Goal: Task Accomplishment & Management: Manage account settings

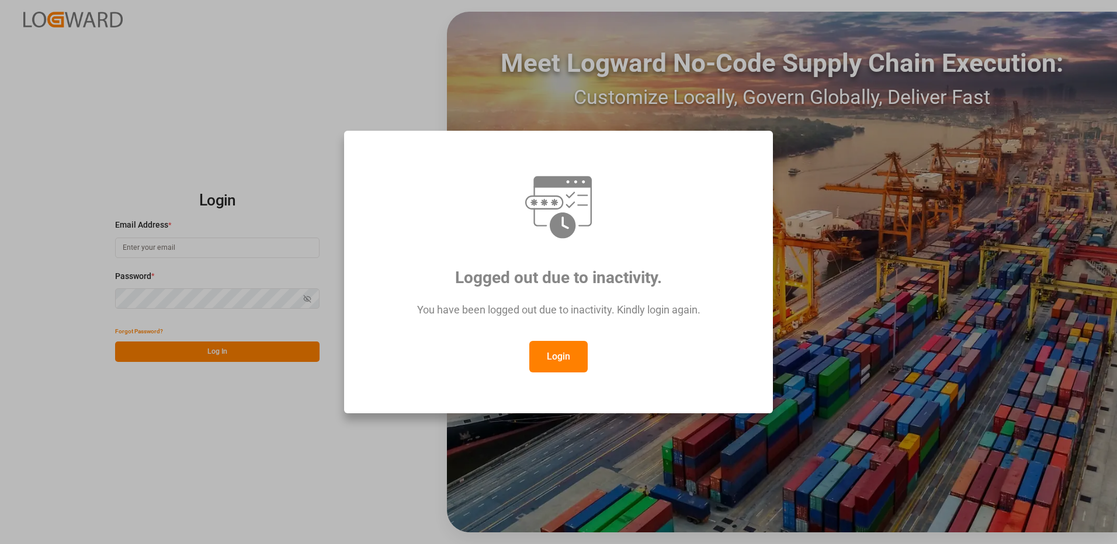
click at [575, 345] on button "Login" at bounding box center [558, 357] width 58 height 32
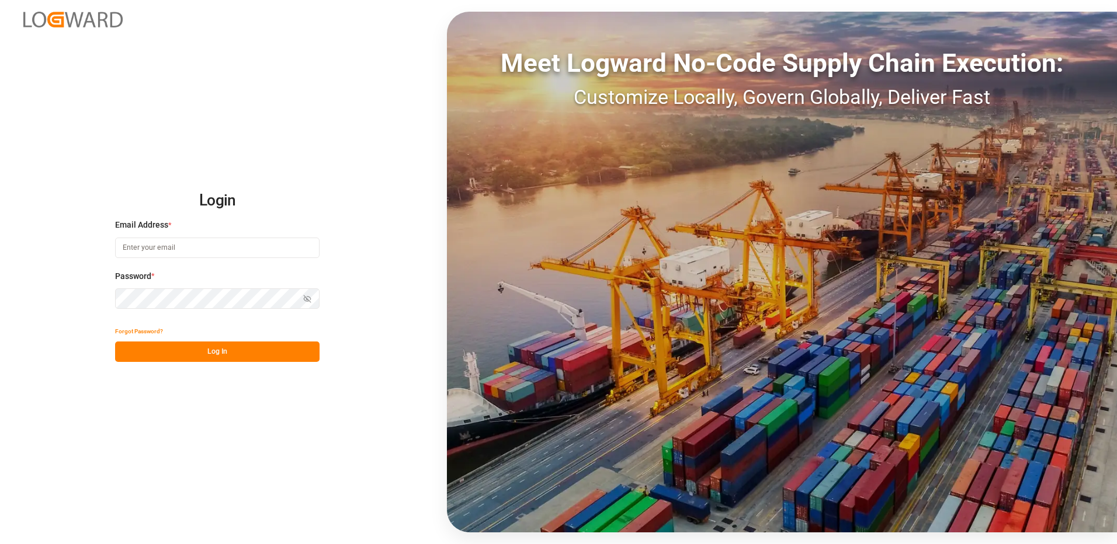
click at [166, 248] on input at bounding box center [217, 248] width 204 height 20
type input "[PERSON_NAME][EMAIL_ADDRESS][DOMAIN_NAME]"
click at [309, 298] on icon "button" at bounding box center [307, 299] width 8 height 8
click at [92, 295] on div "Login Email Address * [EMAIL_ADDRESS][DOMAIN_NAME] Password * Show password For…" at bounding box center [558, 272] width 1117 height 544
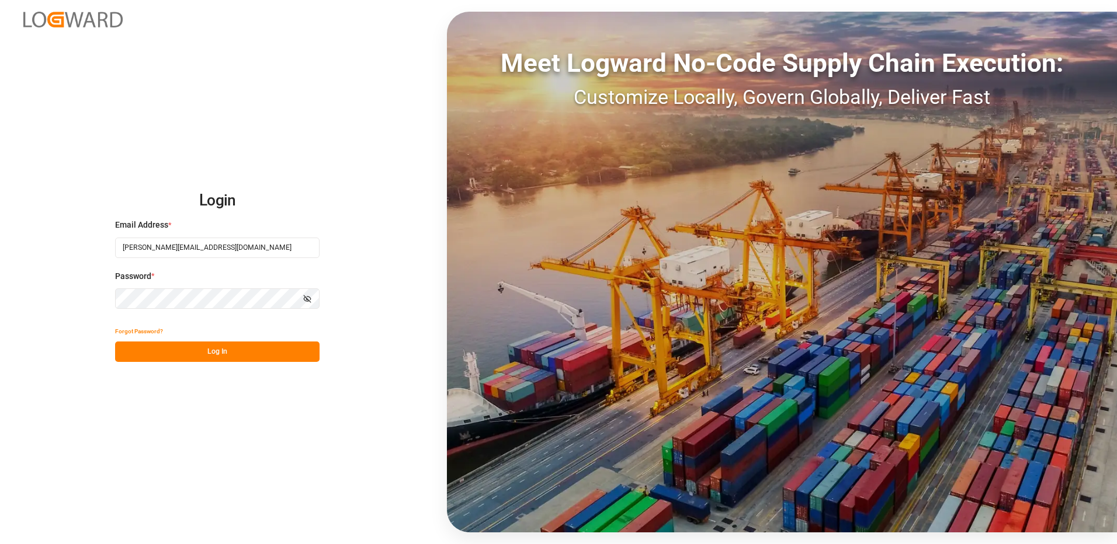
click at [127, 352] on button "Log In" at bounding box center [217, 352] width 204 height 20
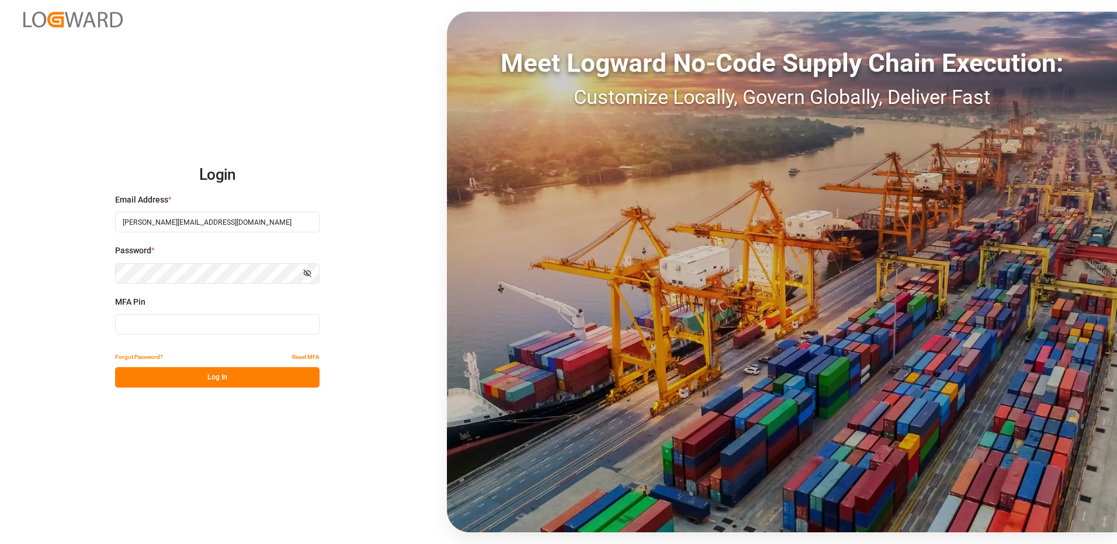
click at [135, 330] on input at bounding box center [217, 324] width 204 height 20
type input "189133"
click at [188, 377] on button "Log In" at bounding box center [217, 377] width 204 height 20
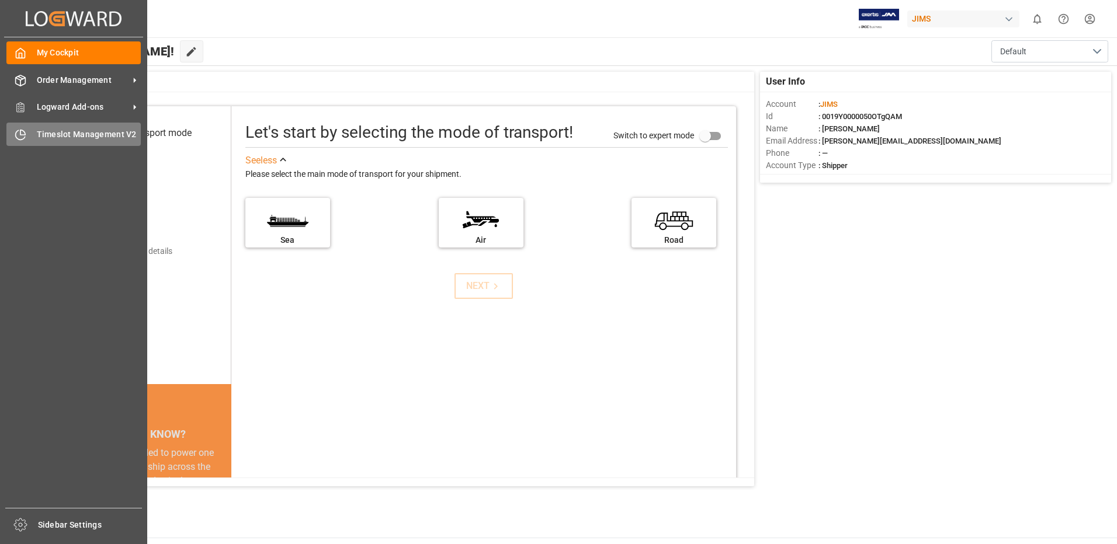
click at [50, 133] on span "Timeslot Management V2" at bounding box center [89, 134] width 105 height 12
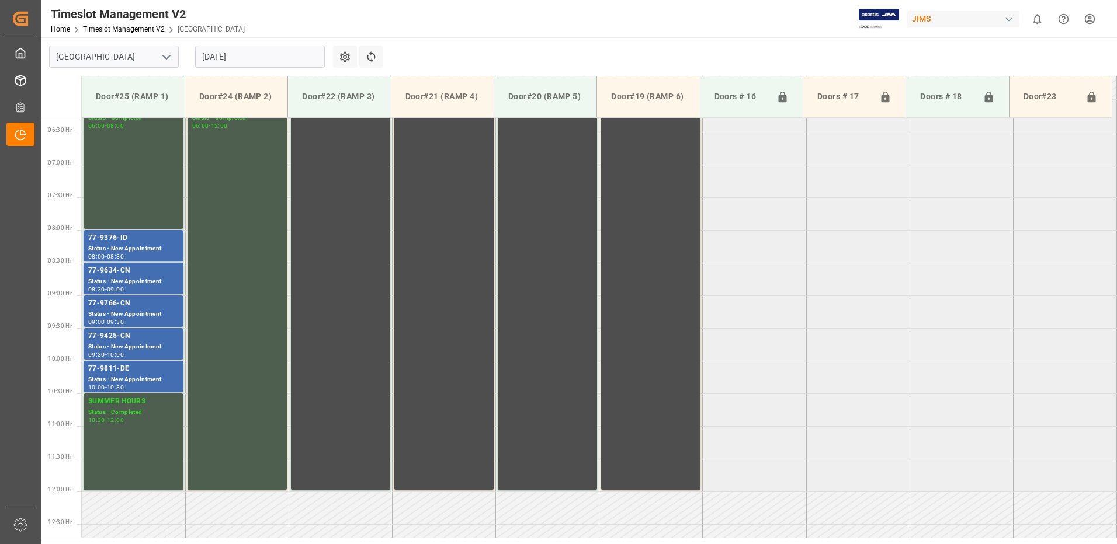
scroll to position [451, 0]
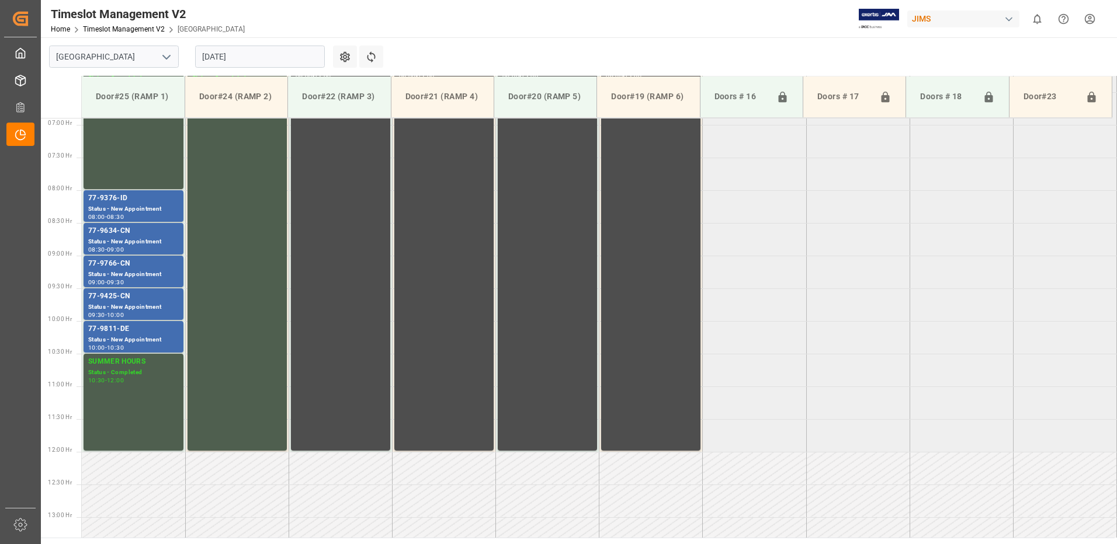
click at [265, 55] on input "[DATE]" at bounding box center [260, 57] width 130 height 22
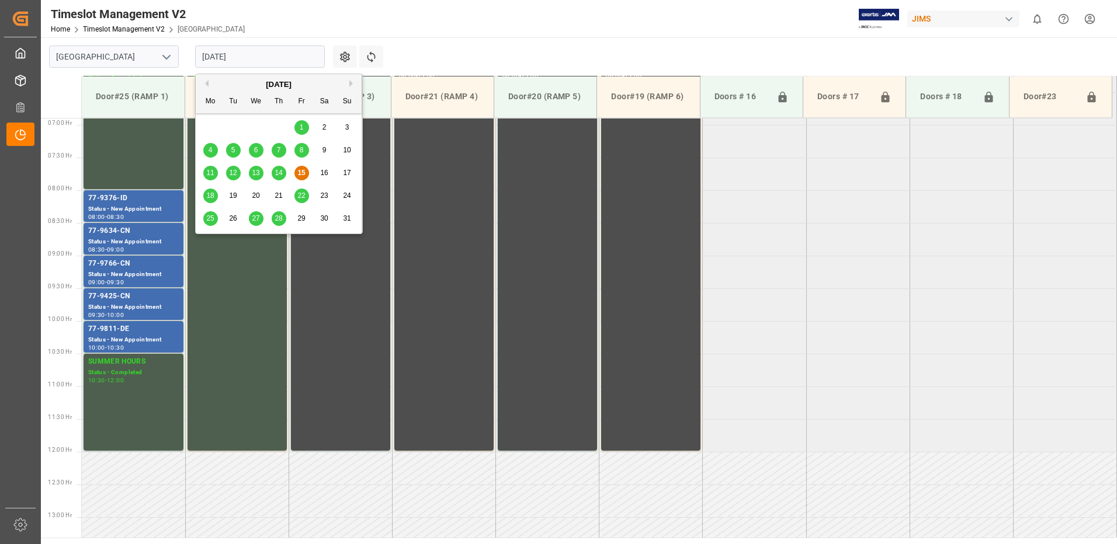
click at [210, 173] on span "11" at bounding box center [210, 173] width 8 height 8
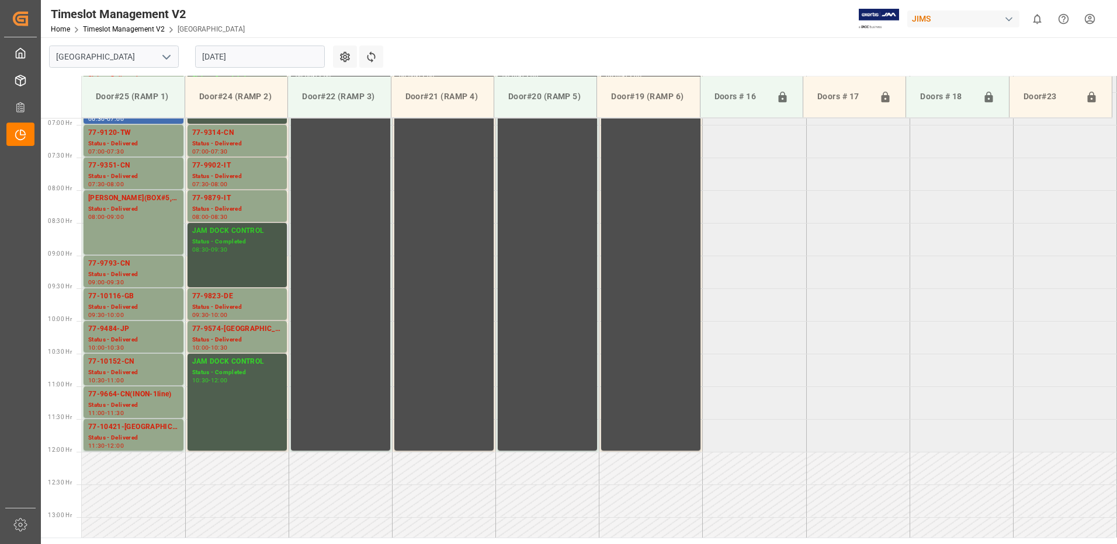
scroll to position [392, 0]
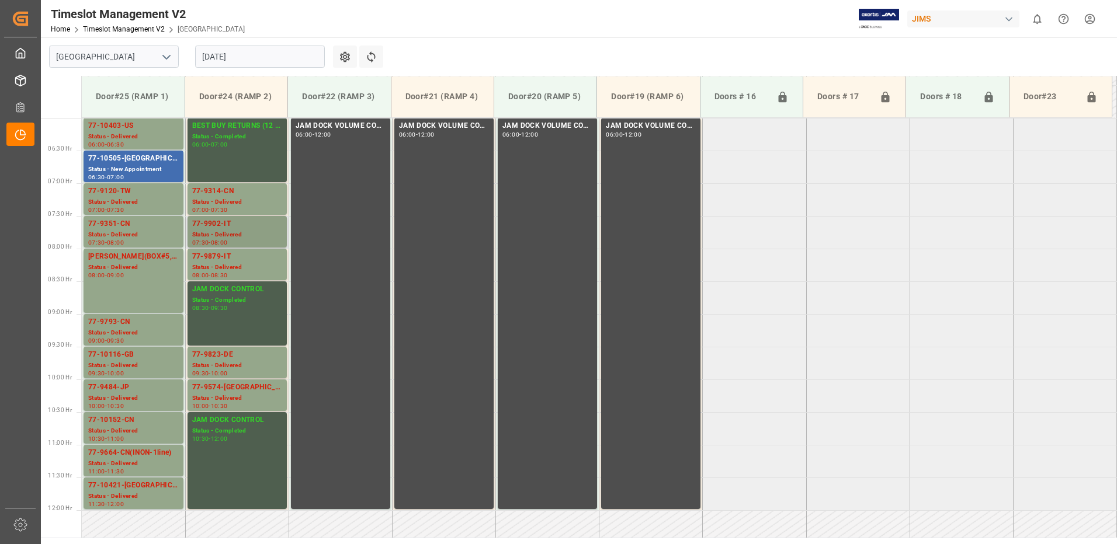
click at [229, 230] on div "Status - Delivered" at bounding box center [237, 235] width 90 height 10
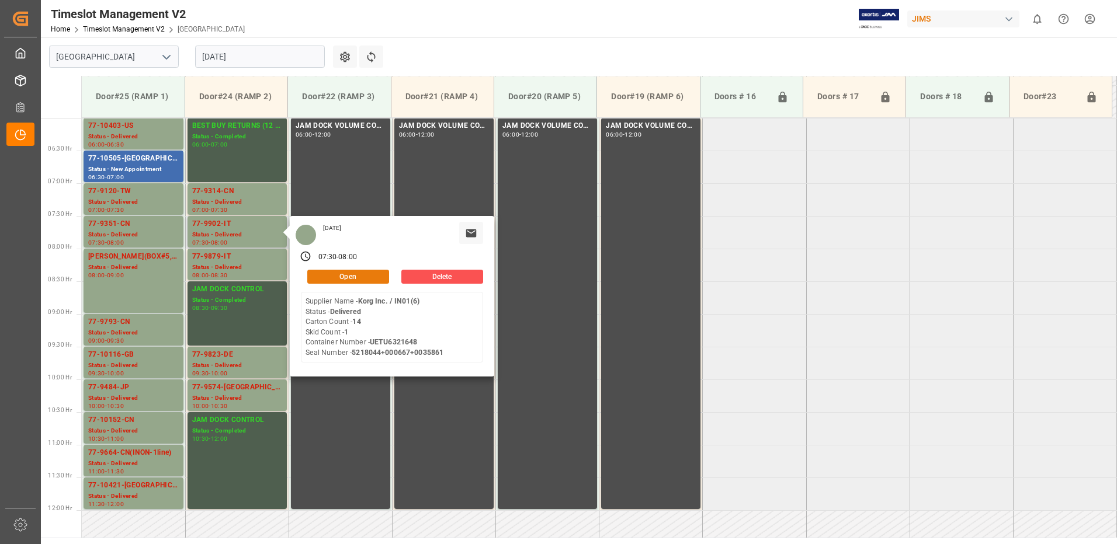
click at [369, 271] on button "Open" at bounding box center [348, 277] width 82 height 14
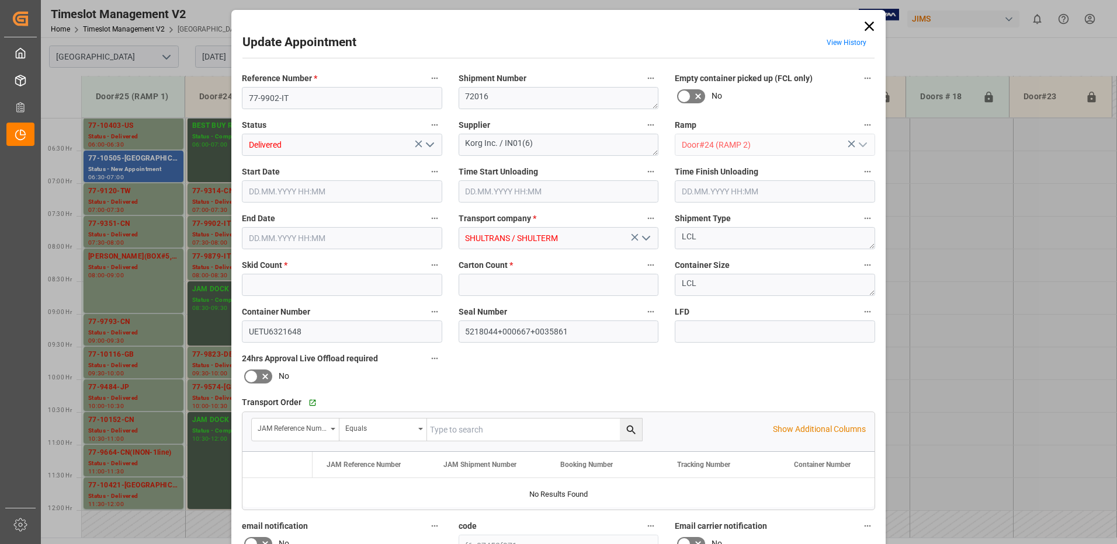
type input "1"
type input "14"
type input "[DATE] 07:30"
type input "[DATE] 08:00"
type input "[DATE] 13:07"
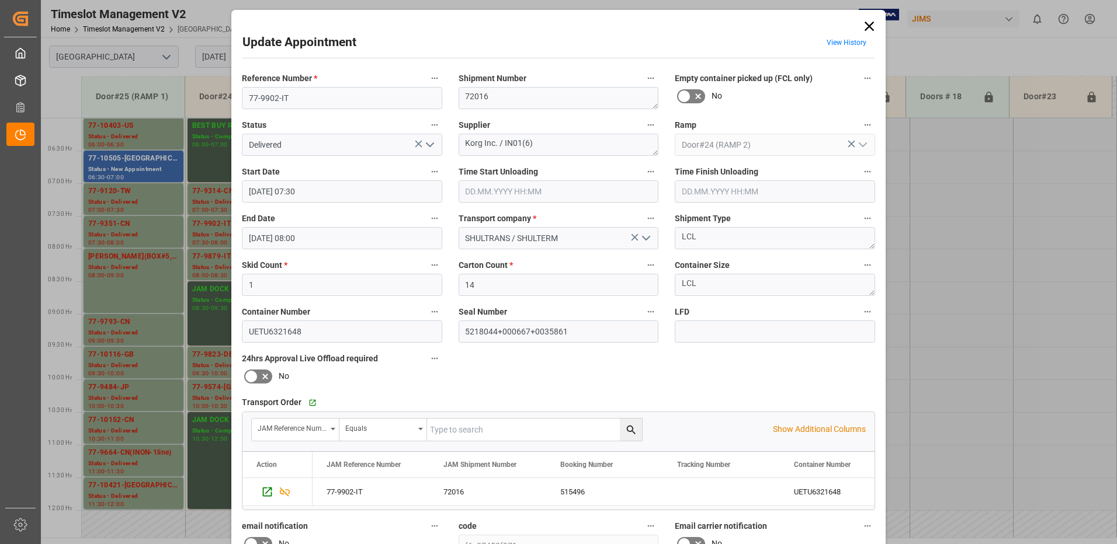
click at [428, 144] on icon "open menu" at bounding box center [430, 145] width 14 height 14
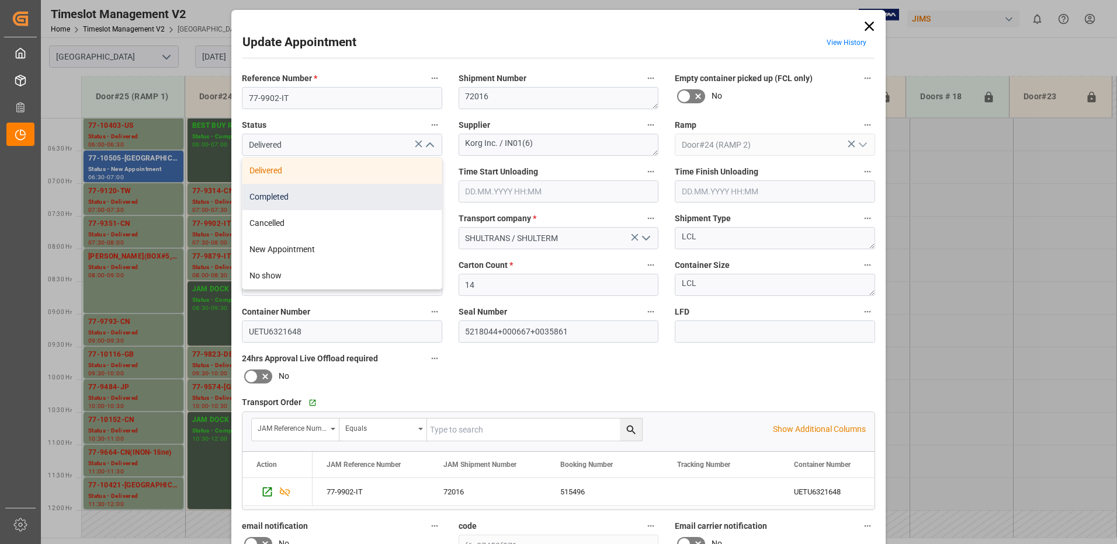
click at [340, 201] on div "Completed" at bounding box center [341, 197] width 199 height 26
type input "Completed"
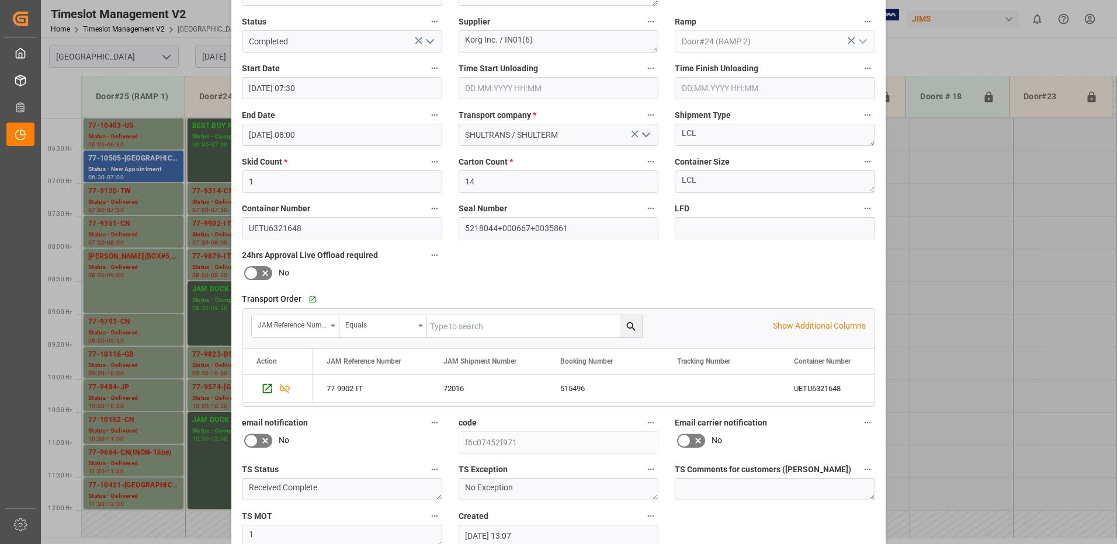
scroll to position [166, 0]
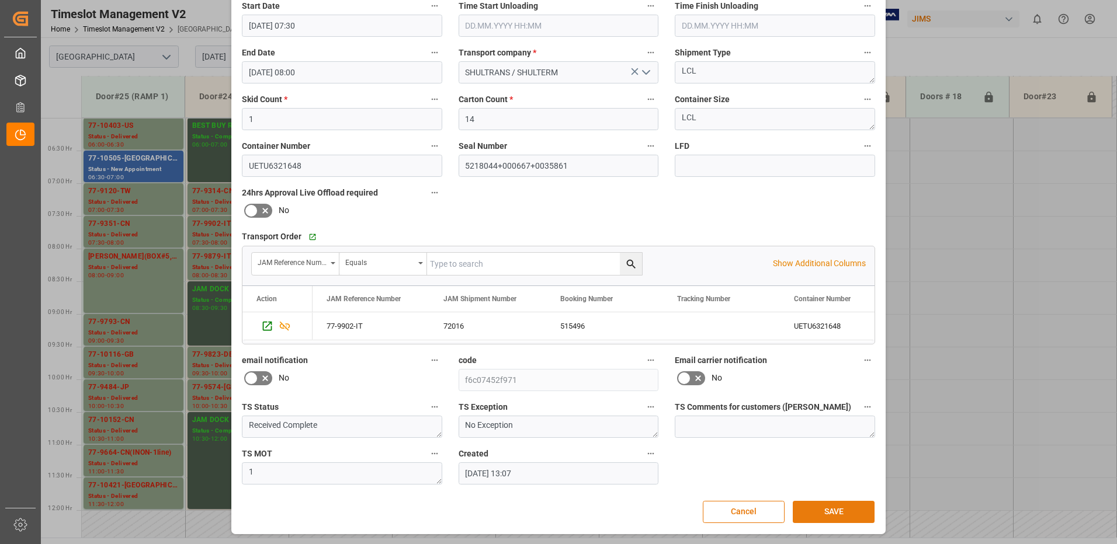
click at [832, 513] on button "SAVE" at bounding box center [834, 512] width 82 height 22
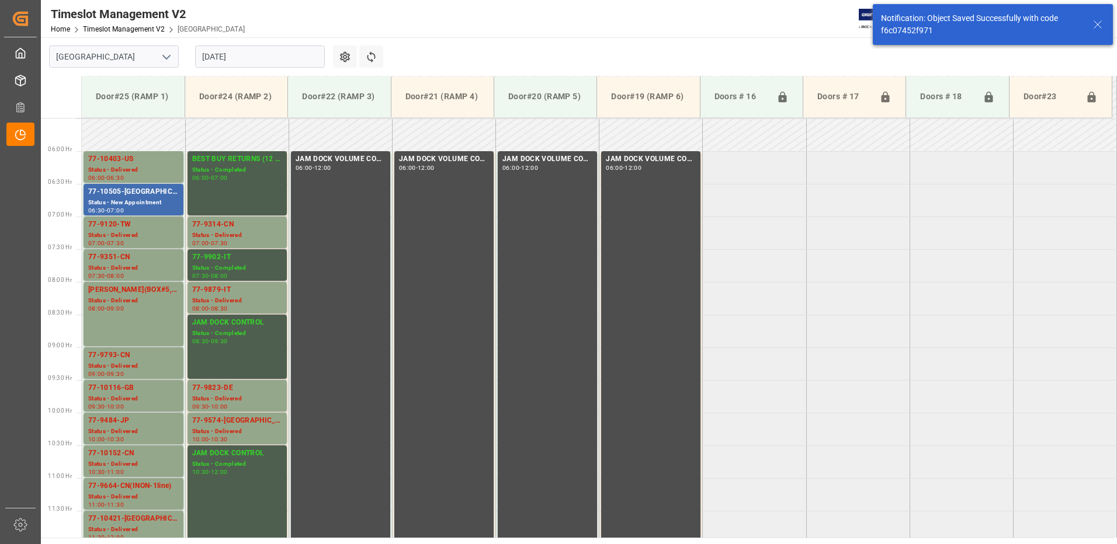
scroll to position [385, 0]
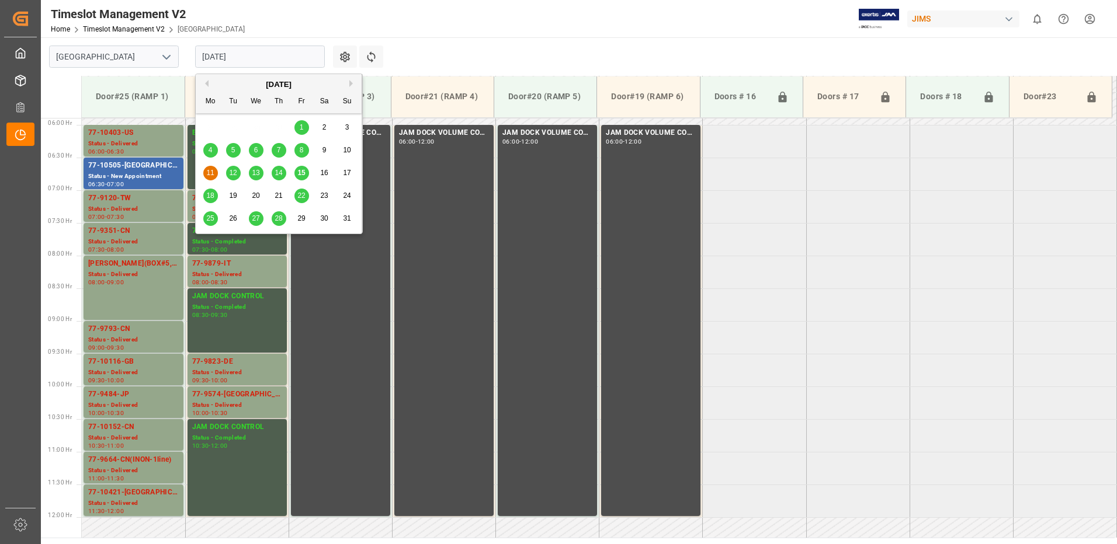
click at [283, 55] on input "[DATE]" at bounding box center [260, 57] width 130 height 22
click at [256, 174] on span "13" at bounding box center [256, 173] width 8 height 8
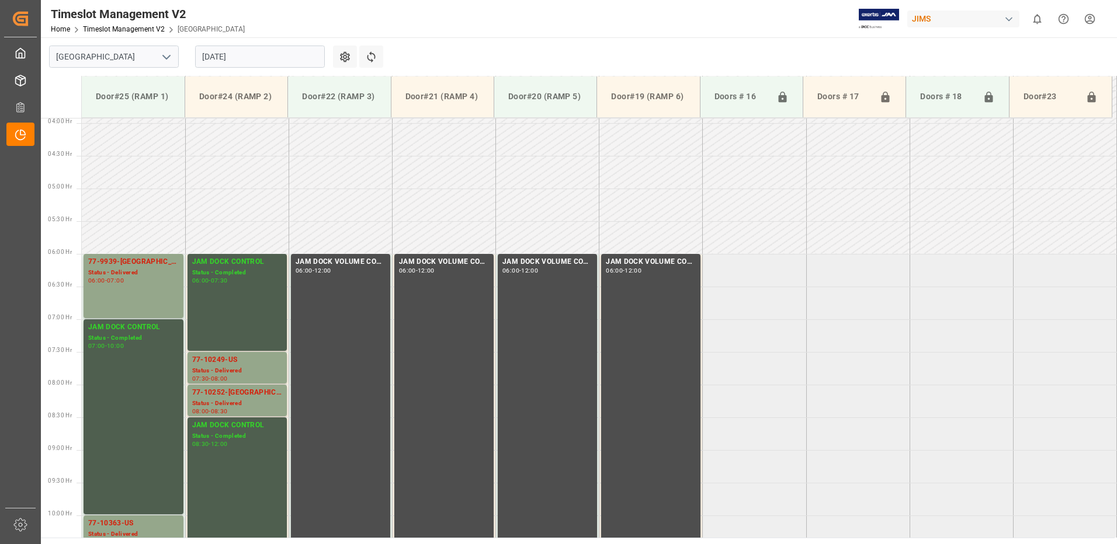
scroll to position [451, 0]
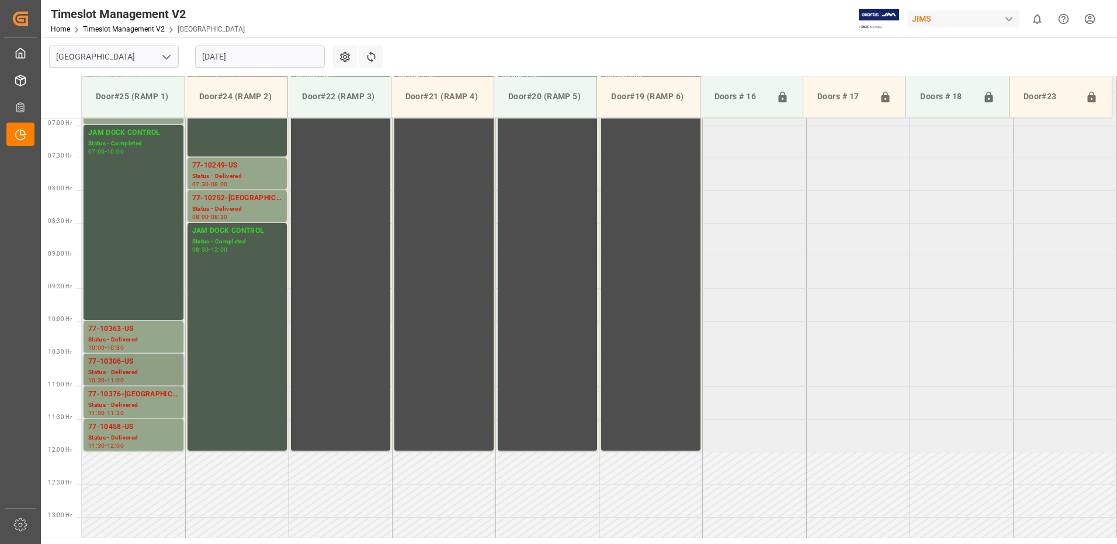
click at [117, 369] on div "Status - Delivered" at bounding box center [133, 373] width 91 height 10
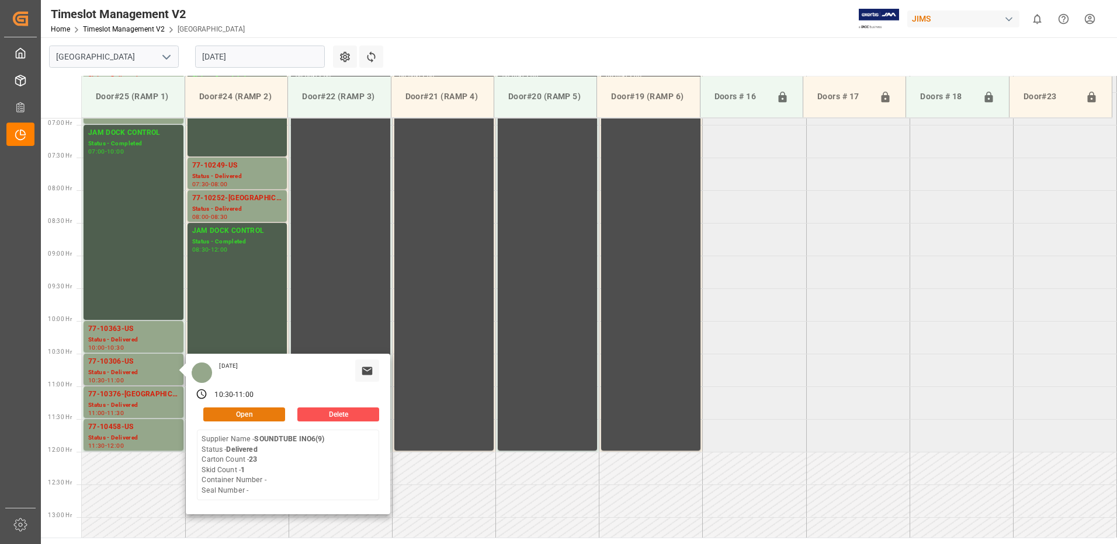
click at [255, 411] on button "Open" at bounding box center [244, 415] width 82 height 14
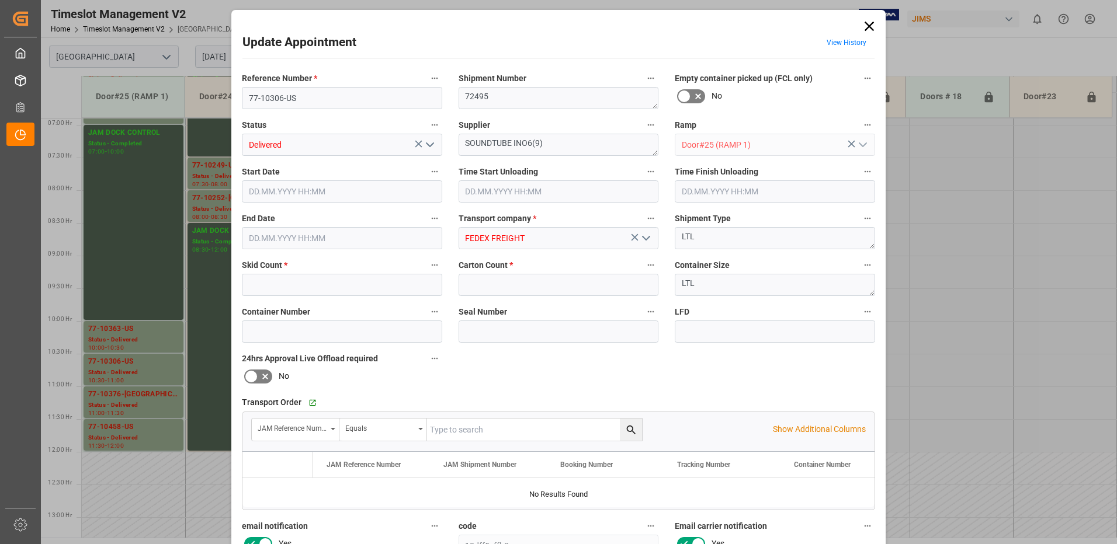
type input "1"
type input "23"
type input "[DATE] 10:30"
type input "[DATE] 09:15"
type input "[DATE] 11:00"
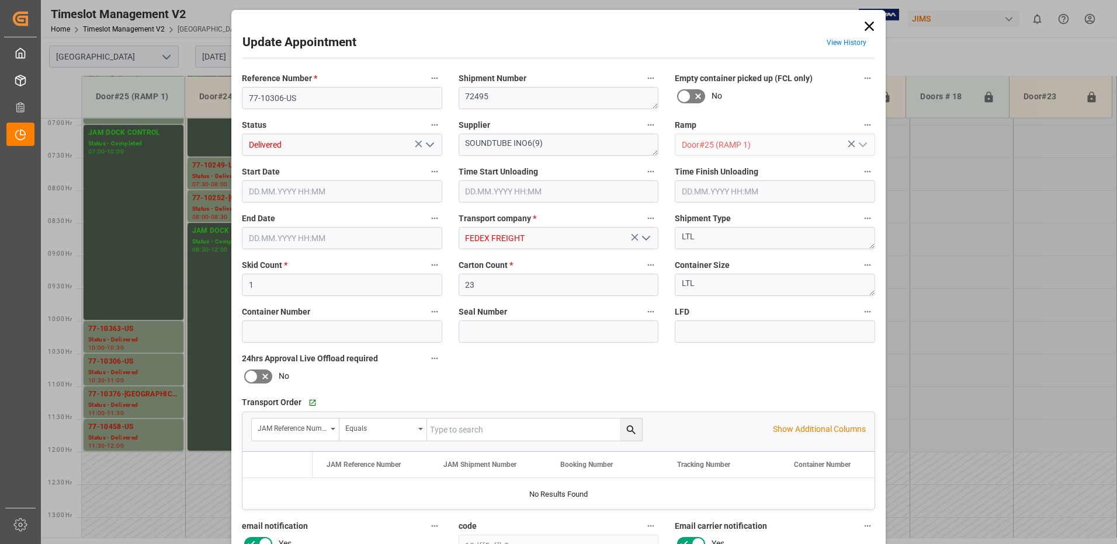
type input "[DATE] 12:48"
click at [428, 145] on icon "open menu" at bounding box center [430, 145] width 14 height 14
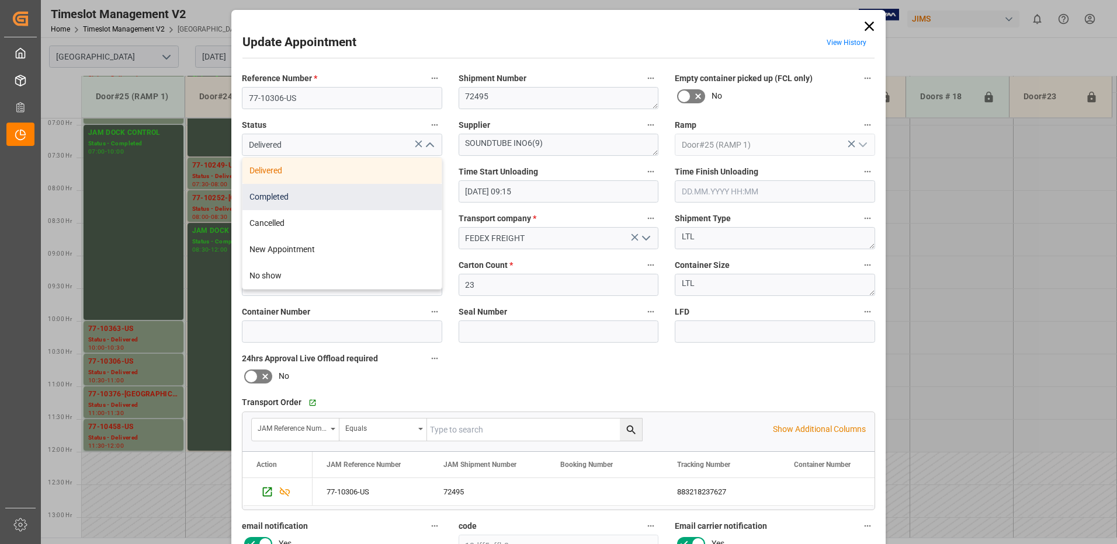
click at [328, 197] on div "Completed" at bounding box center [341, 197] width 199 height 26
type input "Completed"
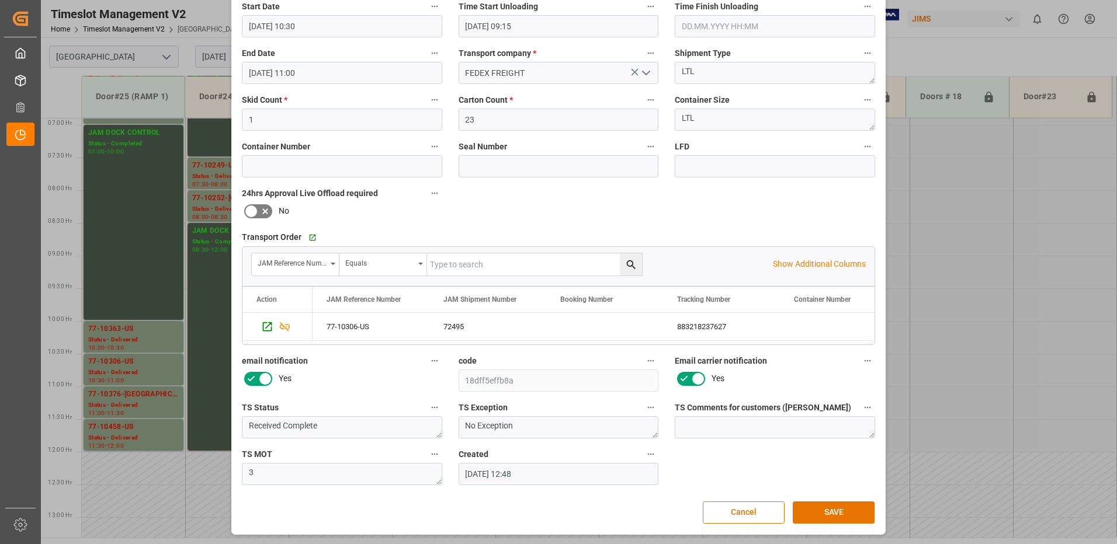
scroll to position [166, 0]
click at [836, 509] on button "SAVE" at bounding box center [834, 512] width 82 height 22
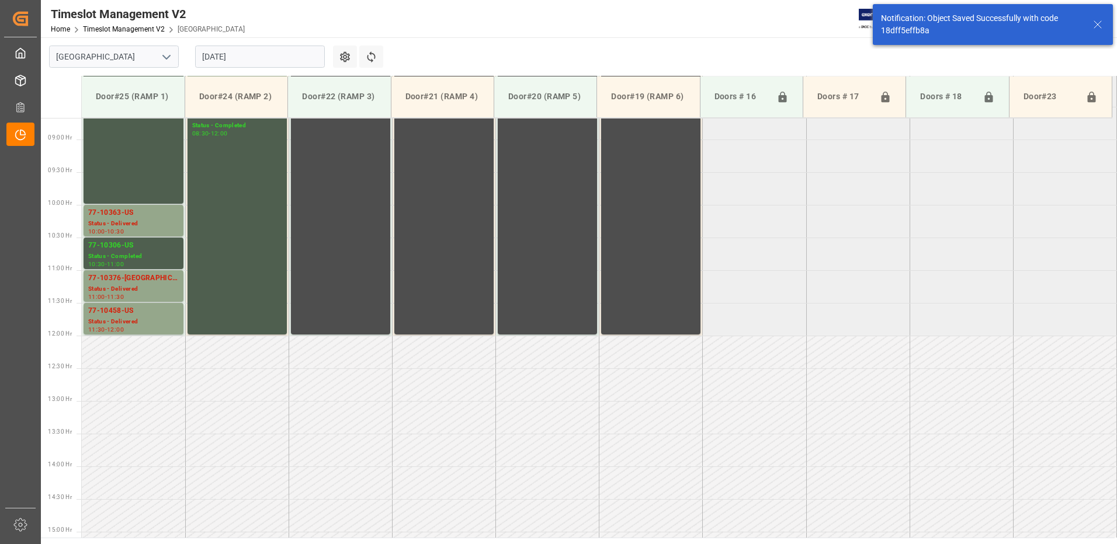
scroll to position [582, 0]
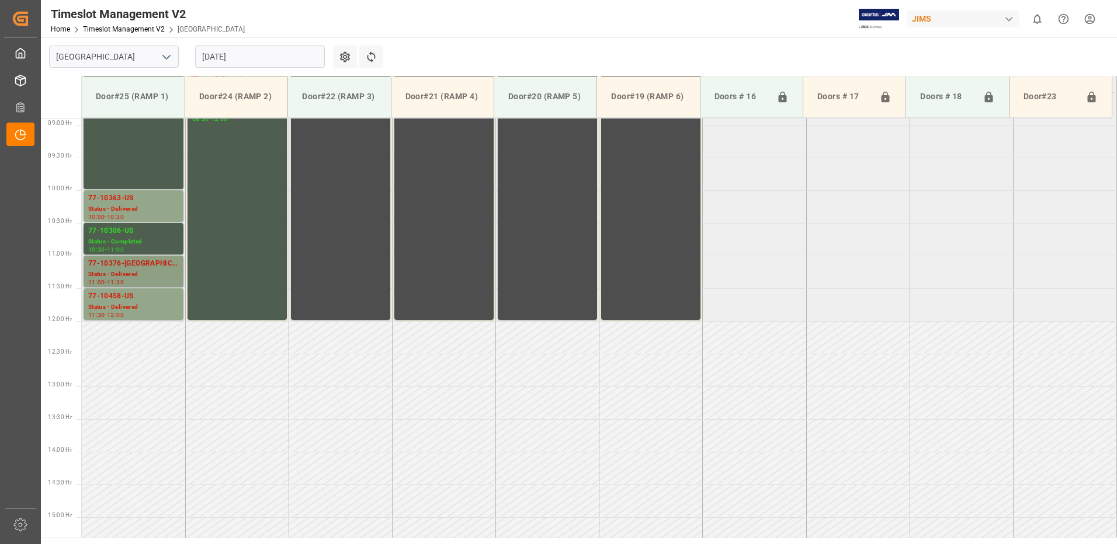
click at [126, 270] on div "Status - Delivered" at bounding box center [133, 275] width 91 height 10
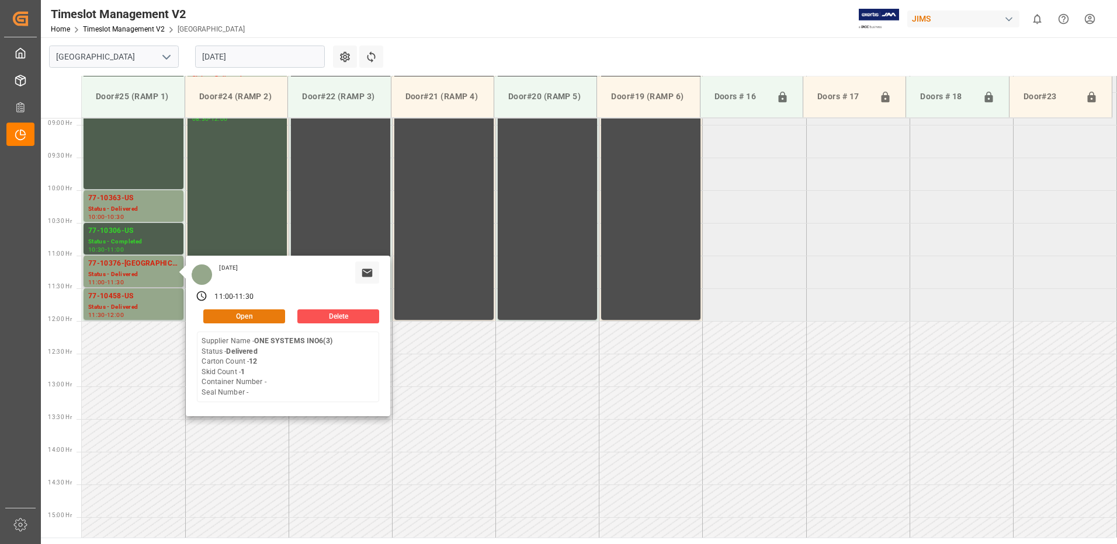
click at [255, 314] on button "Open" at bounding box center [244, 317] width 82 height 14
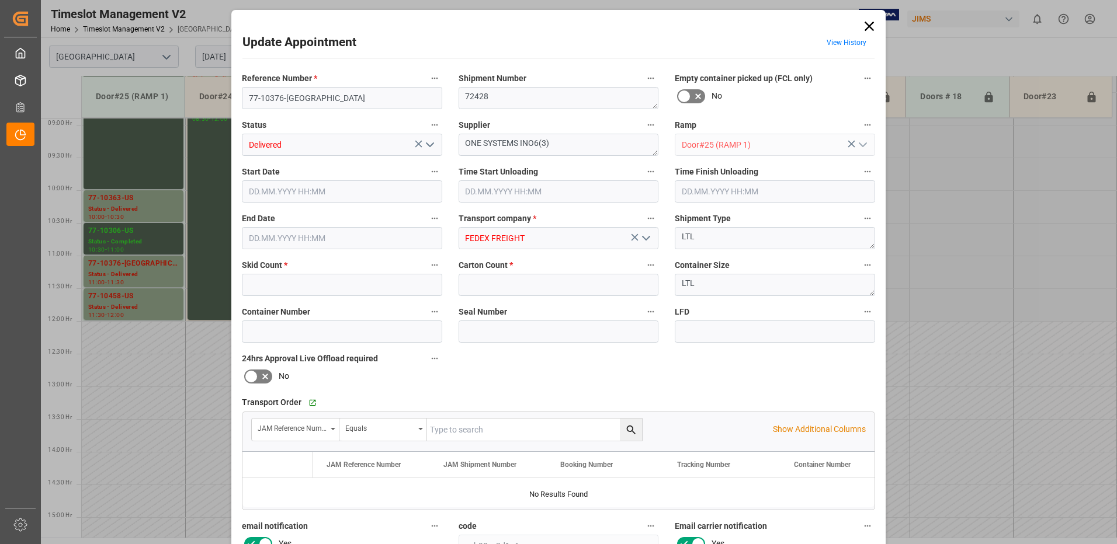
type input "1"
type input "12"
type input "[DATE] 11:00"
type input "[DATE] 09:15"
type input "[DATE] 11:30"
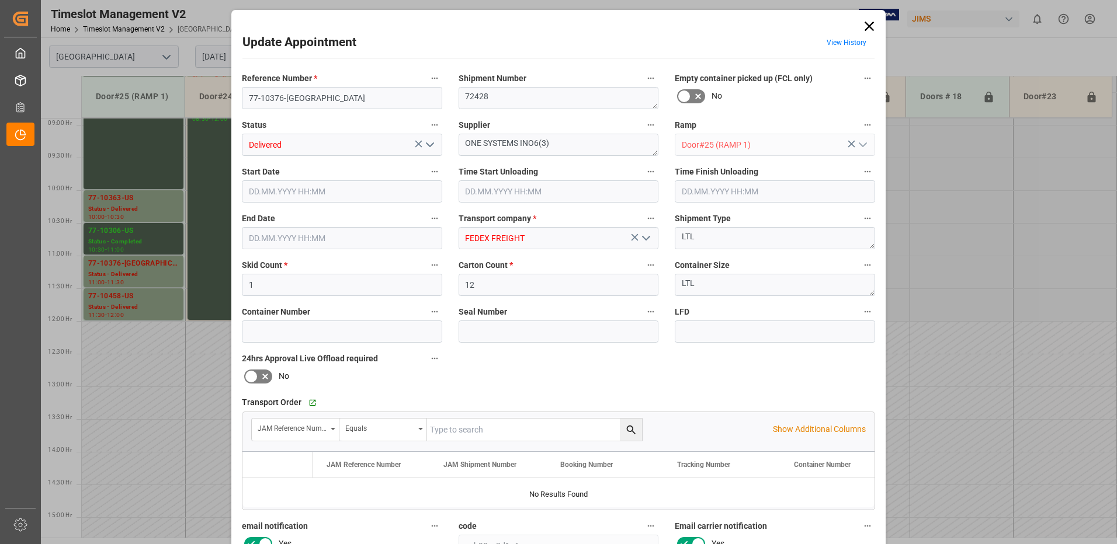
type input "[DATE] 12:49"
click at [427, 147] on icon "open menu" at bounding box center [430, 145] width 14 height 14
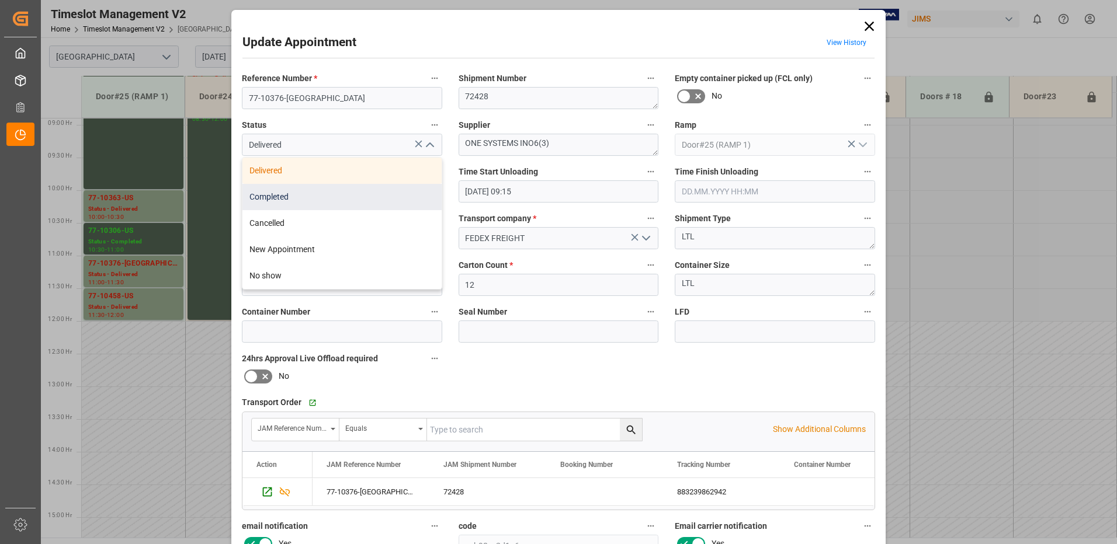
click at [321, 199] on div "Completed" at bounding box center [341, 197] width 199 height 26
type input "Completed"
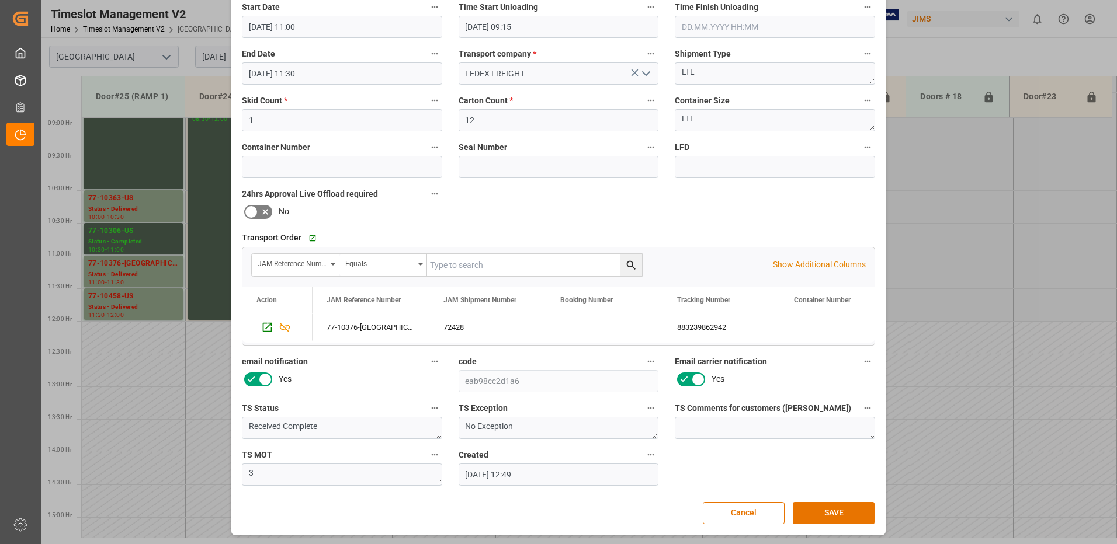
scroll to position [166, 0]
click at [832, 513] on button "SAVE" at bounding box center [834, 512] width 82 height 22
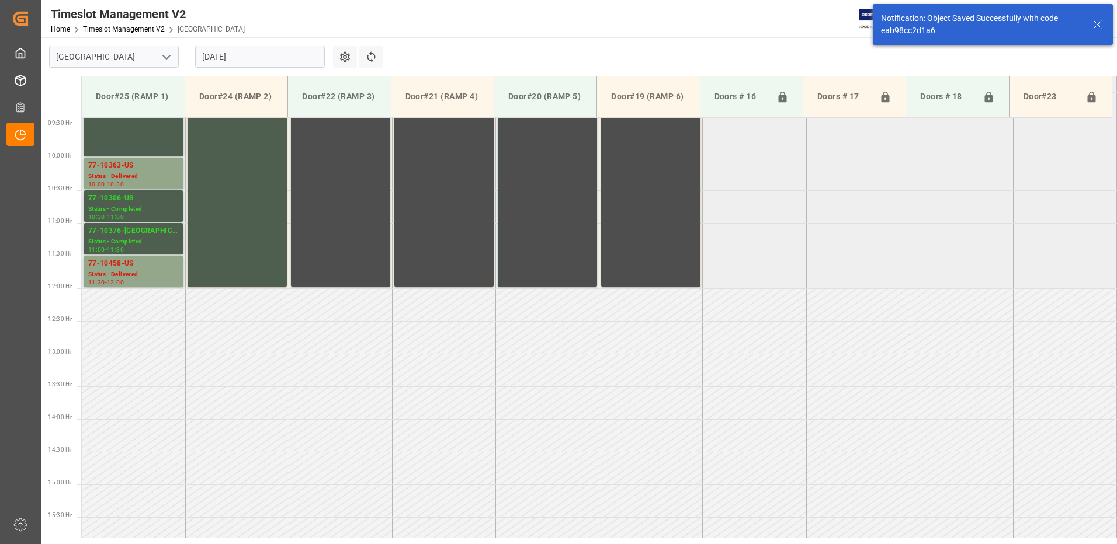
scroll to position [647, 0]
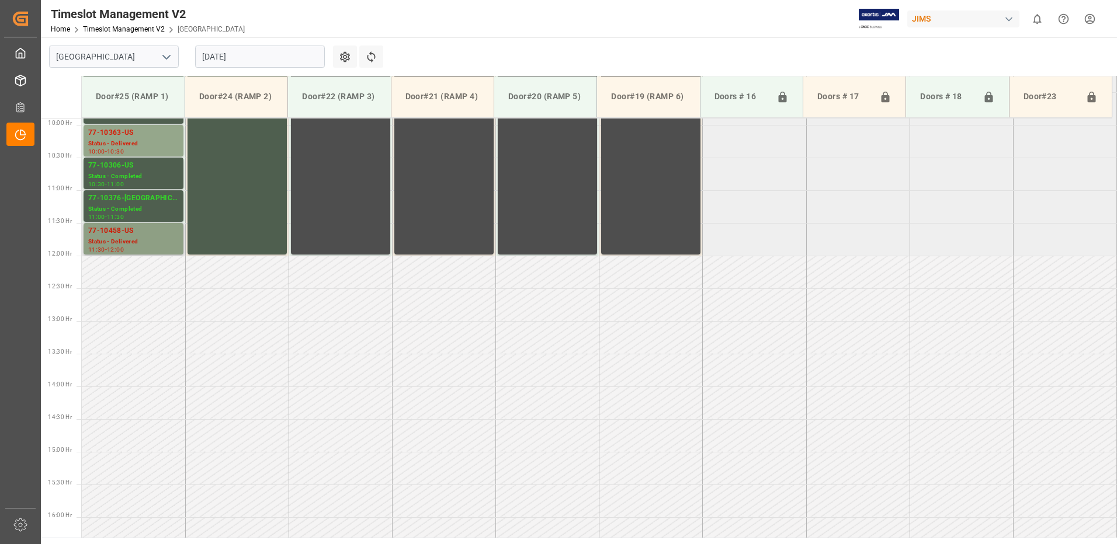
click at [121, 233] on div "77-10458-US" at bounding box center [133, 231] width 91 height 12
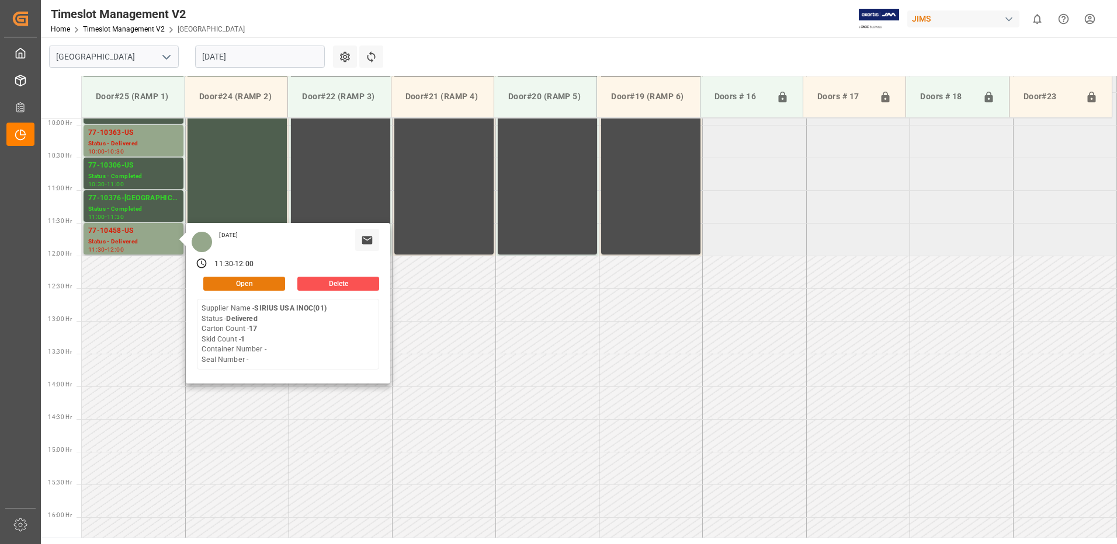
click at [253, 285] on button "Open" at bounding box center [244, 284] width 82 height 14
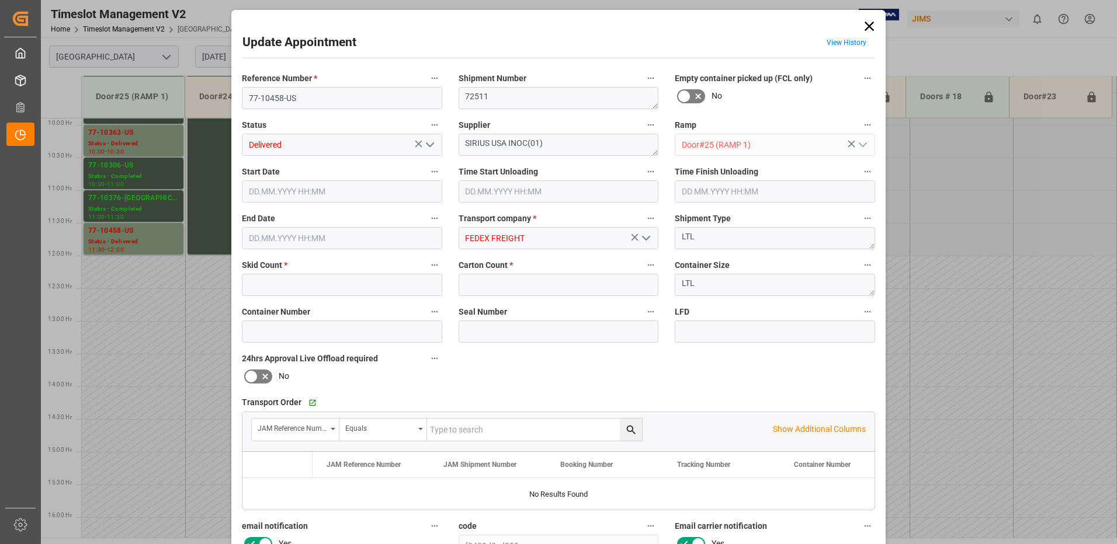
type input "1"
type input "17"
type input "[DATE] 11:30"
type input "[DATE] 09:15"
type input "[DATE] 12:00"
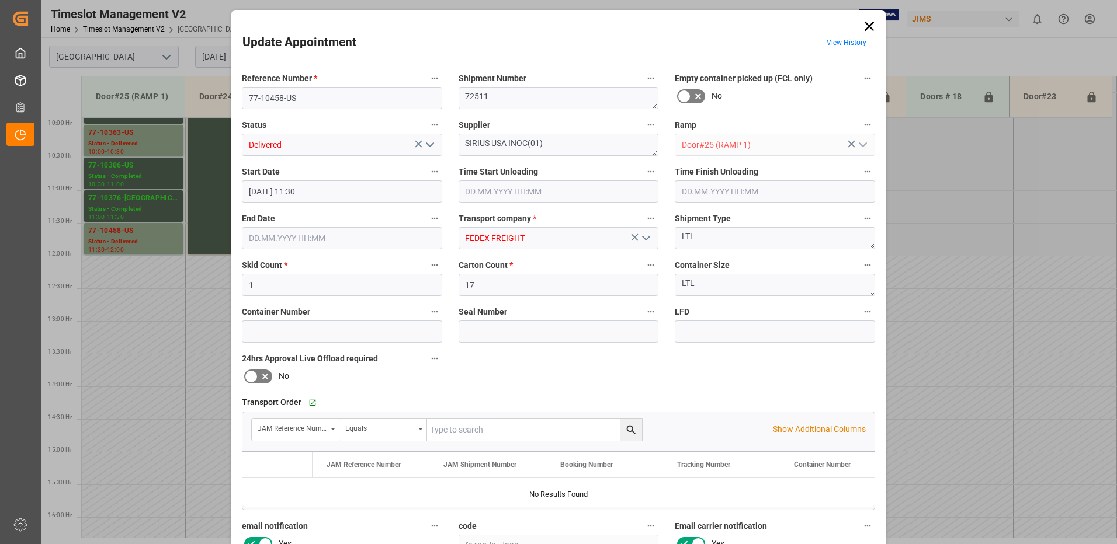
type input "[DATE] 12:50"
click at [429, 144] on icon "open menu" at bounding box center [430, 145] width 14 height 14
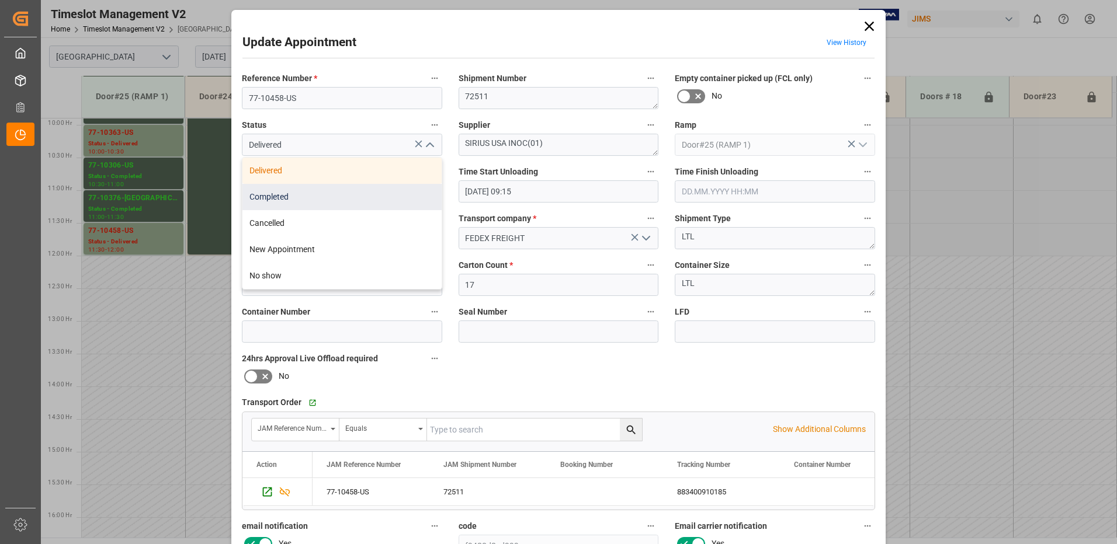
click at [342, 200] on div "Completed" at bounding box center [341, 197] width 199 height 26
type input "Completed"
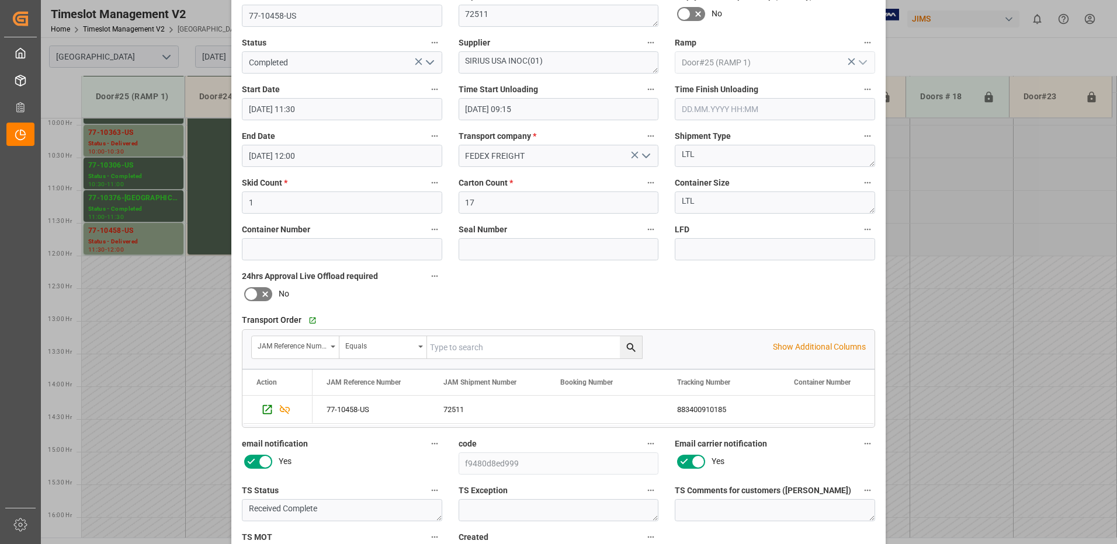
scroll to position [166, 0]
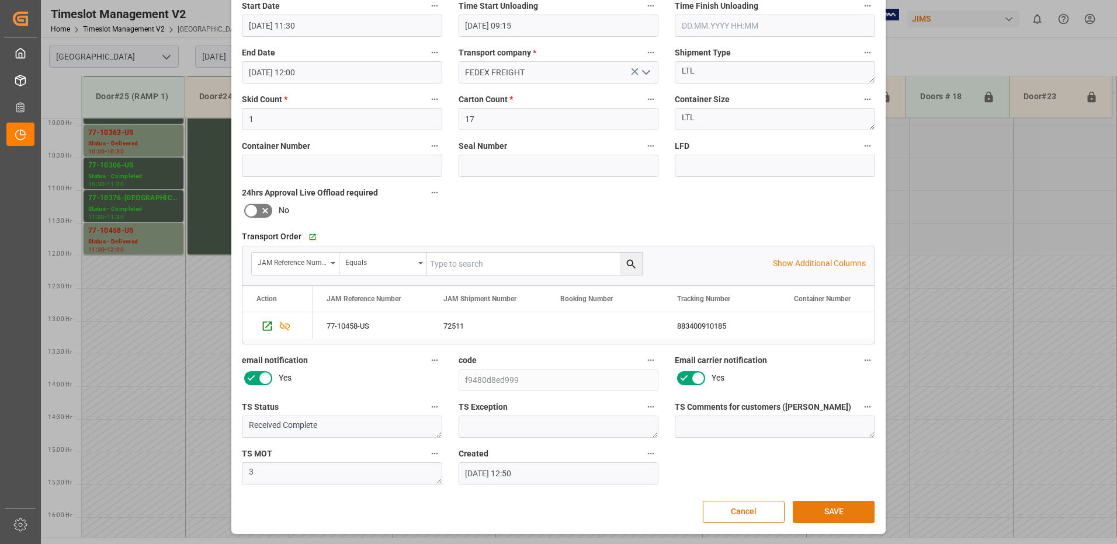
click at [821, 510] on button "SAVE" at bounding box center [834, 512] width 82 height 22
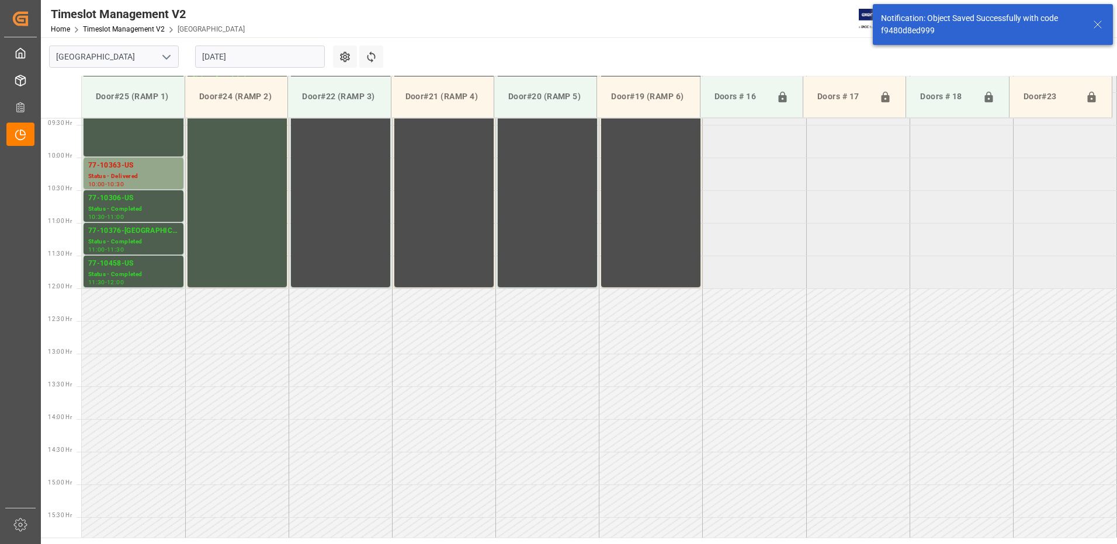
scroll to position [647, 0]
